Goal: Task Accomplishment & Management: Manage account settings

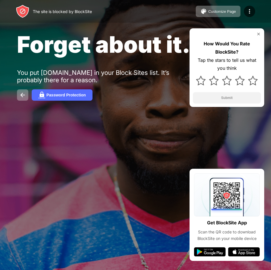
click at [262, 34] on div "How Would You Rate BlockSite? Tap the stars to tell us what you think Submit" at bounding box center [227, 67] width 75 height 78
click at [259, 31] on div "How Would You Rate BlockSite? Tap the stars to tell us what you think Submit" at bounding box center [227, 67] width 75 height 78
click at [259, 34] on img at bounding box center [259, 34] width 5 height 5
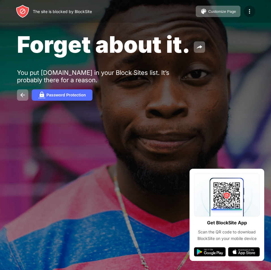
click at [253, 7] on div at bounding box center [249, 11] width 11 height 11
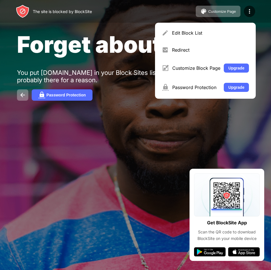
click at [201, 32] on div "Edit Block List" at bounding box center [210, 33] width 77 height 6
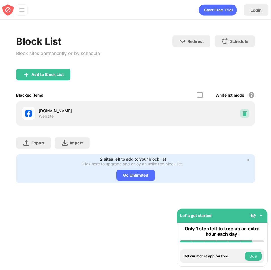
click at [245, 112] on img at bounding box center [245, 113] width 6 height 6
